Goal: Task Accomplishment & Management: Manage account settings

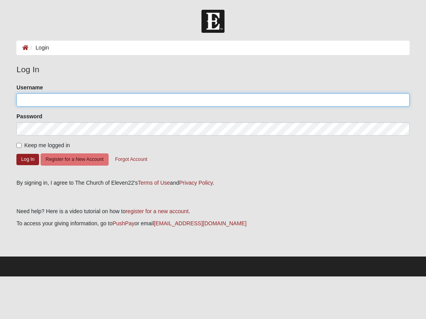
type input "[EMAIL_ADDRESS][DOMAIN_NAME]"
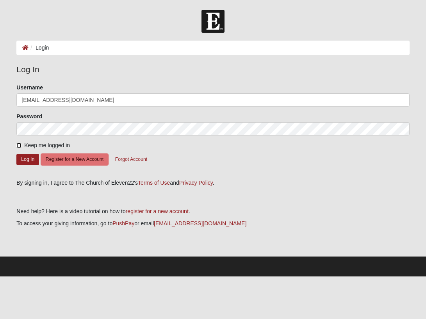
click at [16, 144] on input "Keep me logged in" at bounding box center [18, 145] width 5 height 5
checkbox input "true"
click at [21, 157] on button "Log In" at bounding box center [27, 159] width 23 height 11
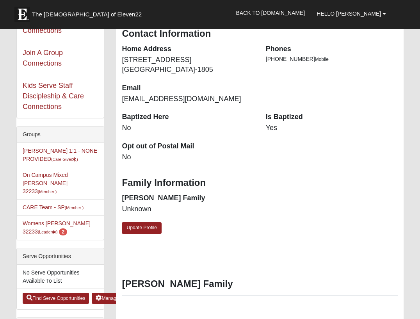
scroll to position [156, 0]
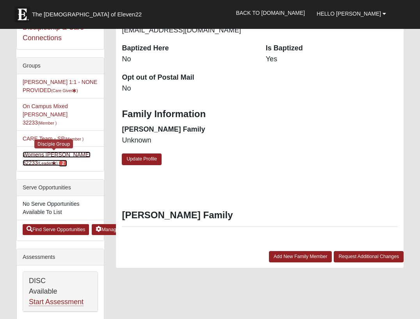
click at [59, 160] on span "2" at bounding box center [63, 163] width 8 height 7
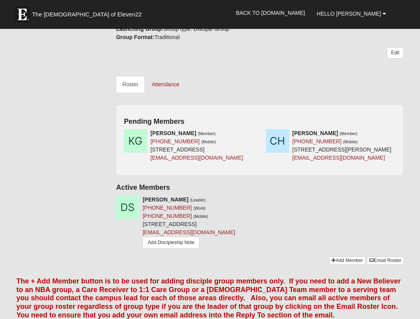
scroll to position [273, 0]
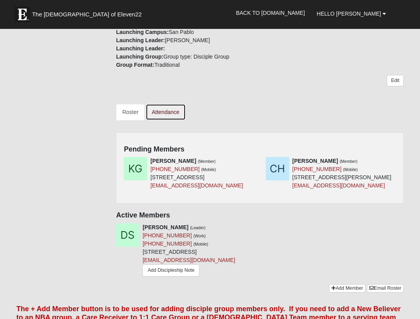
click at [164, 104] on link "Attendance" at bounding box center [166, 112] width 40 height 16
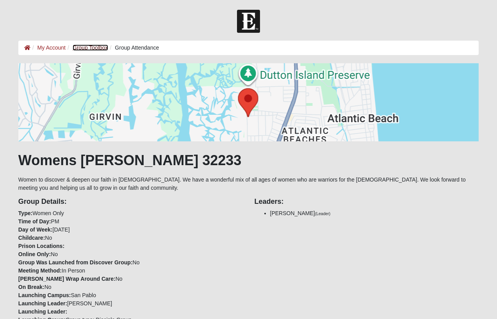
click at [84, 50] on link "Group Toolbox" at bounding box center [91, 48] width 36 height 6
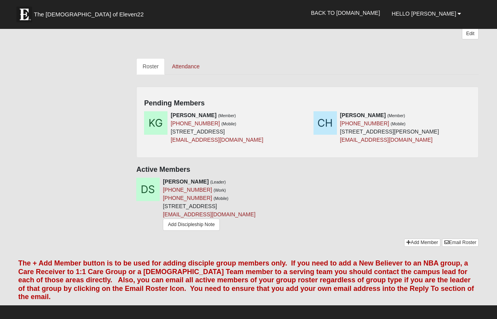
scroll to position [312, 0]
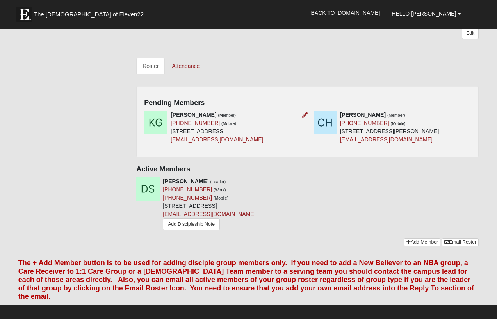
click at [152, 118] on img at bounding box center [155, 122] width 23 height 23
click at [155, 123] on img at bounding box center [155, 122] width 23 height 23
click at [303, 112] on icon at bounding box center [304, 114] width 5 height 5
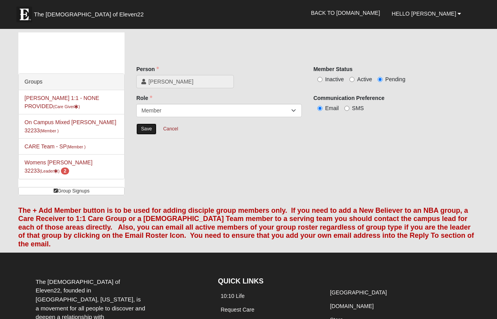
click at [145, 127] on input "Save" at bounding box center [146, 128] width 20 height 11
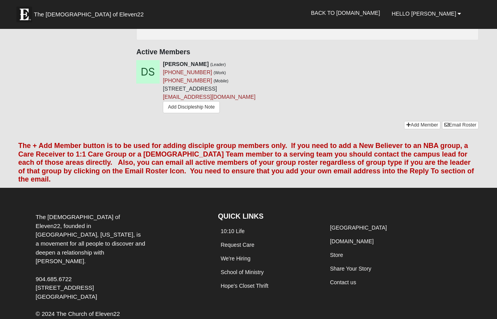
scroll to position [273, 0]
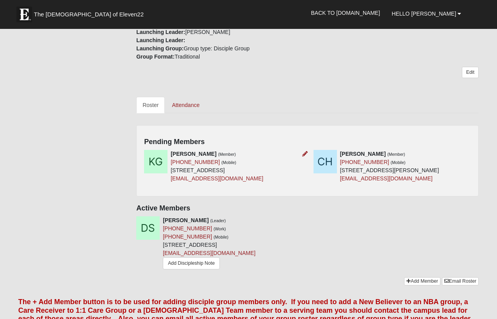
click at [154, 164] on img at bounding box center [155, 161] width 23 height 23
click at [303, 152] on icon at bounding box center [304, 153] width 5 height 5
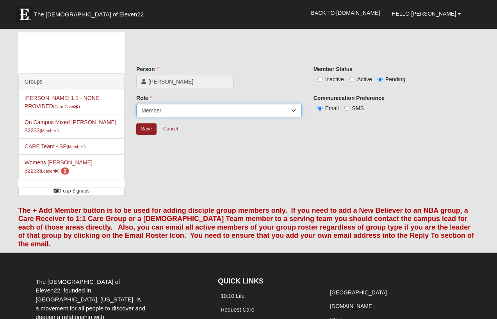
click at [292, 111] on select "Leader Coleader Coach Member Campus Lead Future Leader" at bounding box center [219, 110] width 166 height 13
click at [136, 104] on select "Leader Coleader Coach Member Campus Lead Future Leader" at bounding box center [219, 110] width 166 height 13
click at [144, 128] on input "Save" at bounding box center [146, 128] width 20 height 11
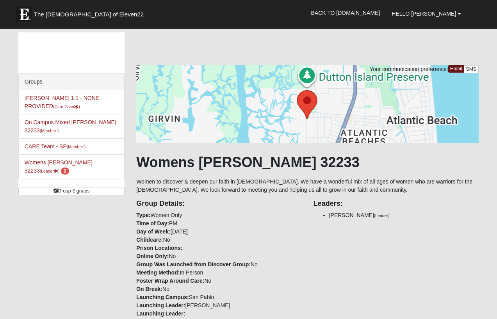
click at [54, 101] on li "Debbie Simmons 1:1 - NONE PROVIDED (Care Giver )" at bounding box center [71, 102] width 105 height 24
click at [54, 99] on link "Debbie Simmons 1:1 - NONE PROVIDED (Care Giver )" at bounding box center [62, 102] width 75 height 14
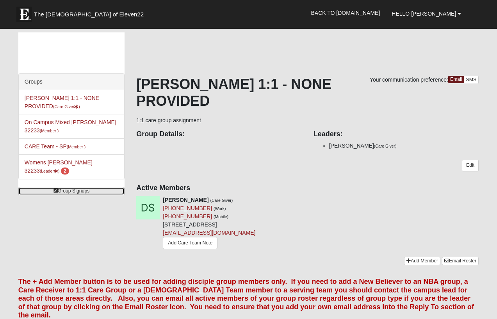
click at [67, 187] on link "Group Signups" at bounding box center [71, 191] width 106 height 8
click at [472, 164] on link "Edit" at bounding box center [470, 165] width 17 height 11
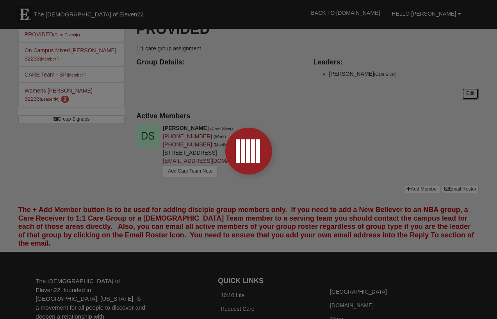
scroll to position [78, 0]
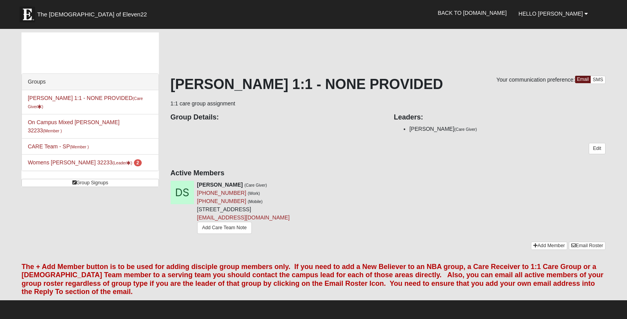
scroll to position [73, 0]
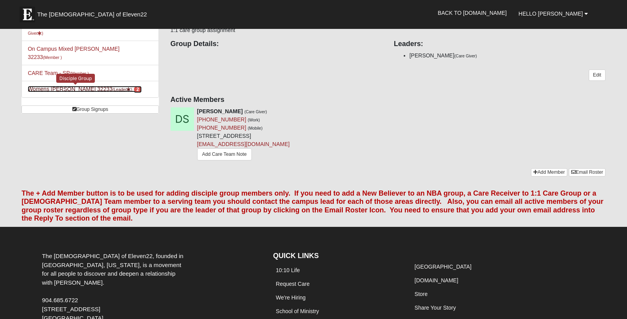
click at [66, 86] on link "Womens Simmons 32233 (Leader ) 2" at bounding box center [85, 89] width 114 height 6
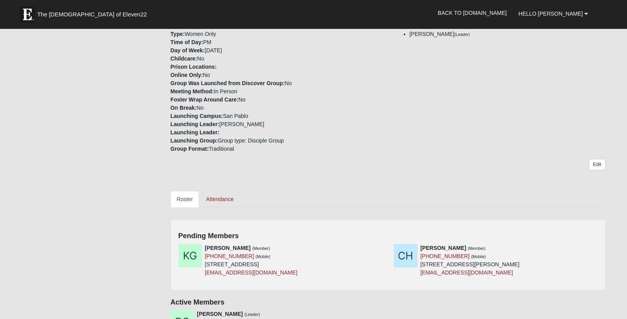
scroll to position [195, 0]
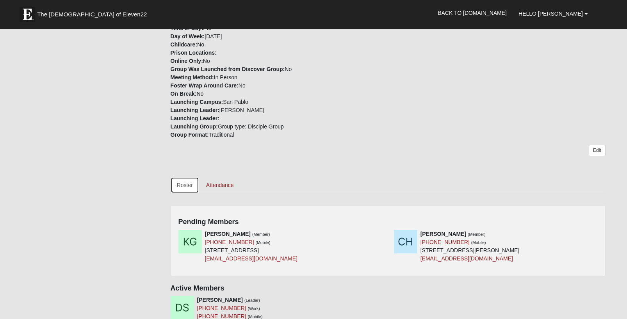
click at [182, 181] on link "Roster" at bounding box center [185, 185] width 28 height 16
